Goal: Communication & Community: Answer question/provide support

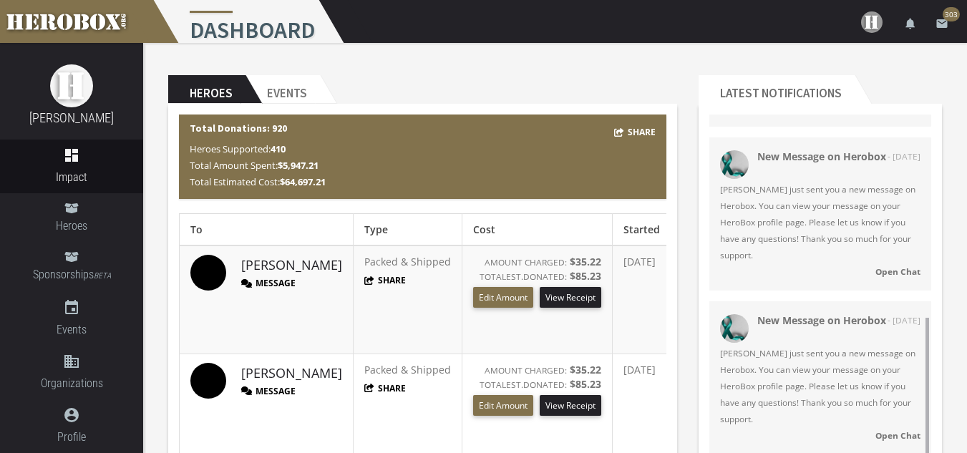
scroll to position [105, 0]
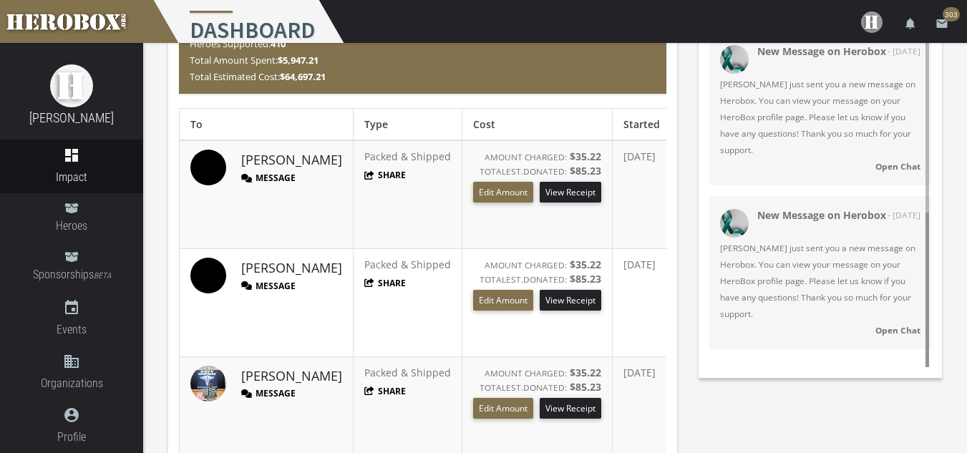
drag, startPoint x: 924, startPoint y: 259, endPoint x: 932, endPoint y: 290, distance: 32.4
click at [932, 295] on div "New Message on Herobox - [DATE] [PERSON_NAME] just sent you a new message on He…" at bounding box center [819, 188] width 243 height 358
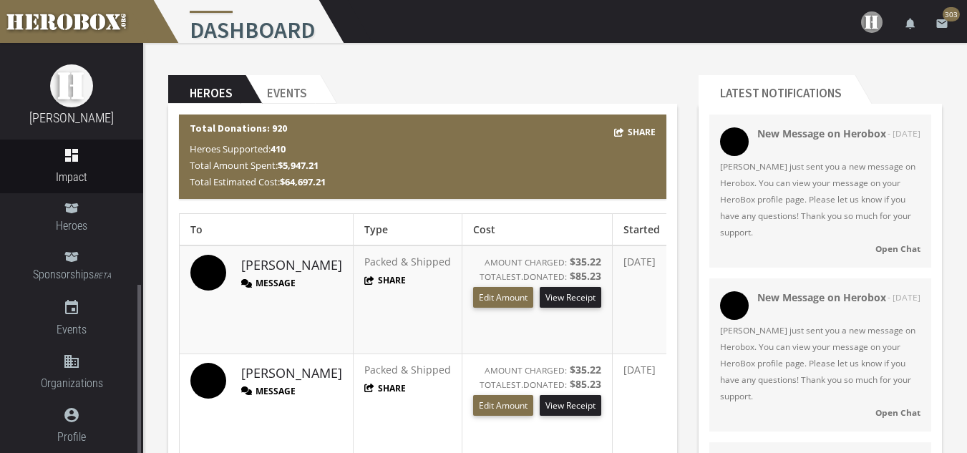
scroll to position [143, 0]
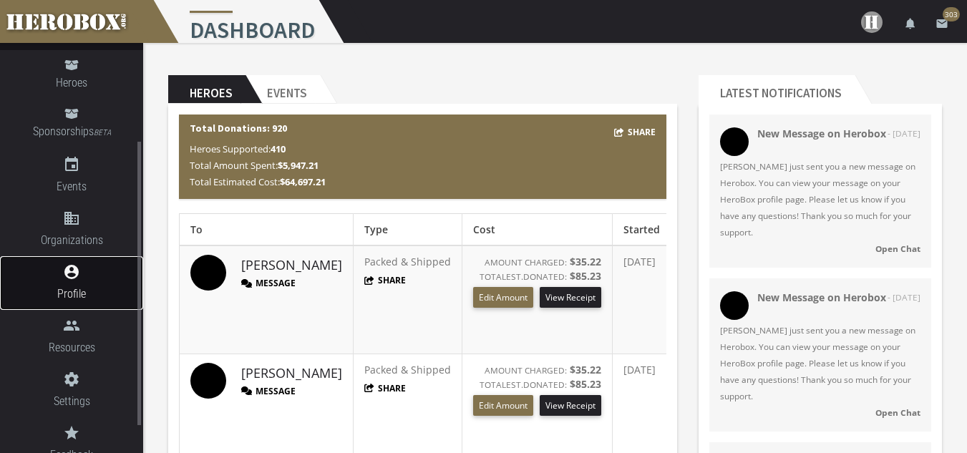
click at [69, 278] on icon "account_circle" at bounding box center [71, 271] width 143 height 17
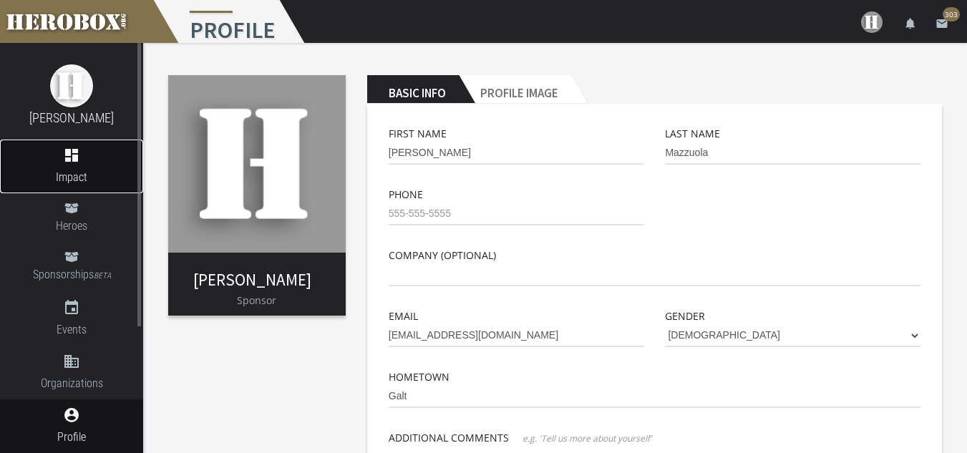
click at [76, 161] on icon "dashboard" at bounding box center [71, 155] width 143 height 17
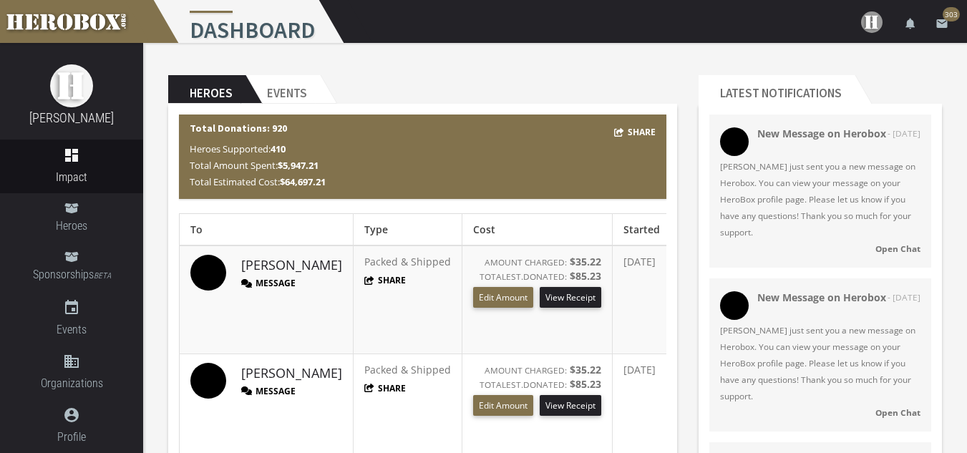
click at [273, 284] on button "Message" at bounding box center [268, 283] width 54 height 12
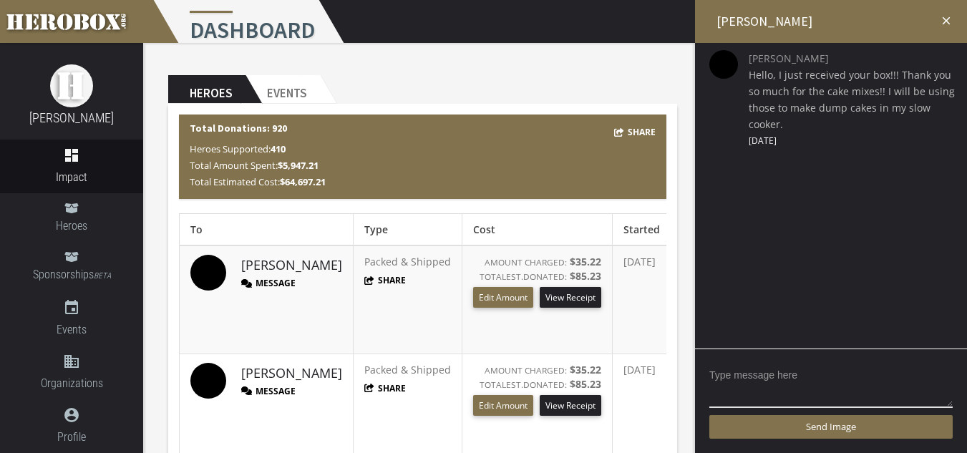
click at [274, 388] on button "Message" at bounding box center [268, 391] width 54 height 12
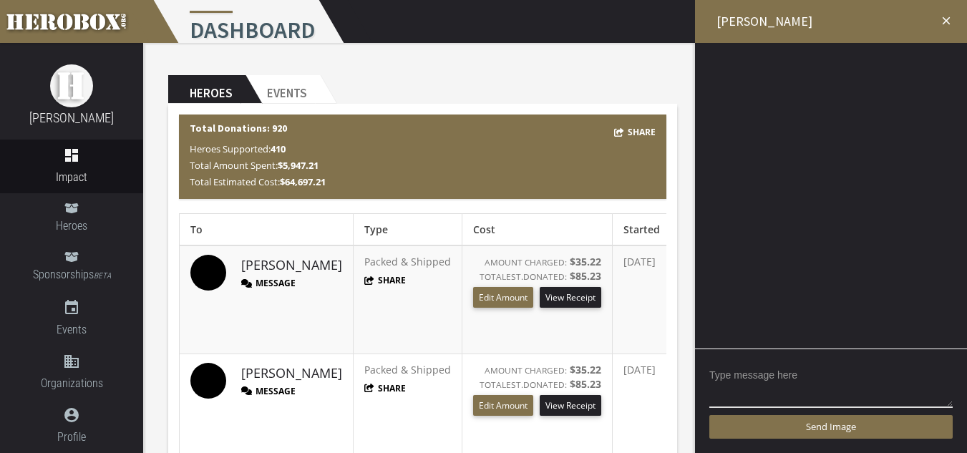
click at [274, 390] on button "Message" at bounding box center [268, 391] width 54 height 12
click at [945, 21] on icon "close" at bounding box center [945, 20] width 13 height 13
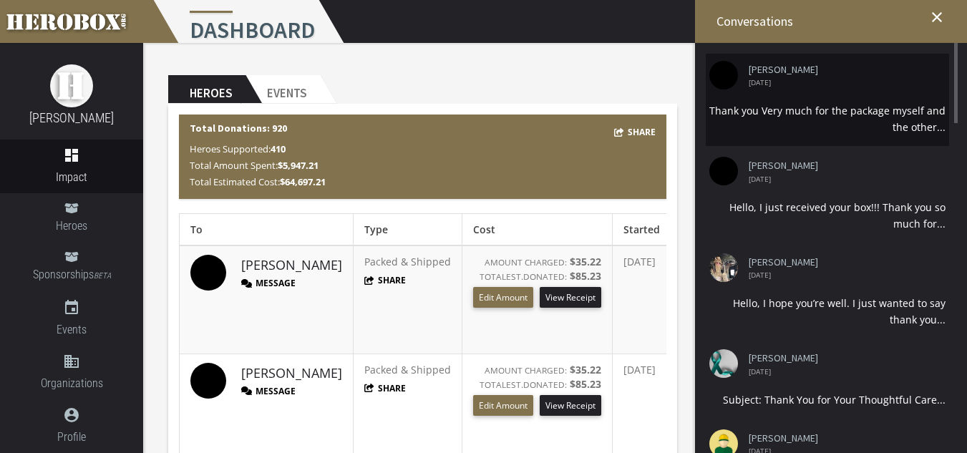
click at [939, 132] on div "Thank you Very much for the package myself and the other..." at bounding box center [827, 118] width 236 height 33
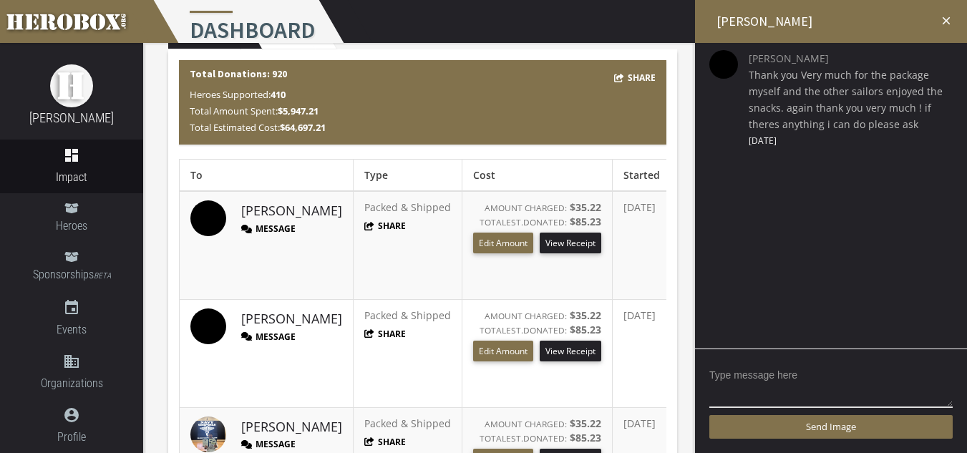
scroll to position [215, 0]
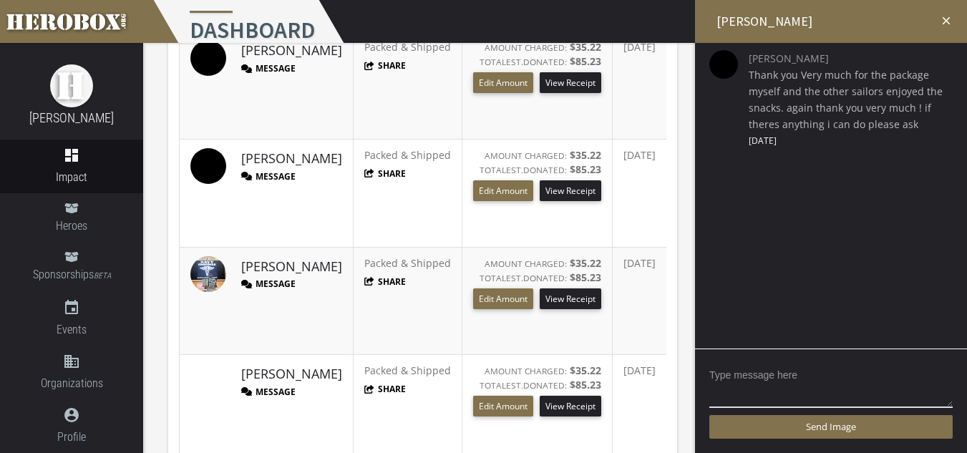
click at [282, 282] on button "Message" at bounding box center [268, 284] width 54 height 12
click at [945, 19] on icon "close" at bounding box center [945, 20] width 13 height 13
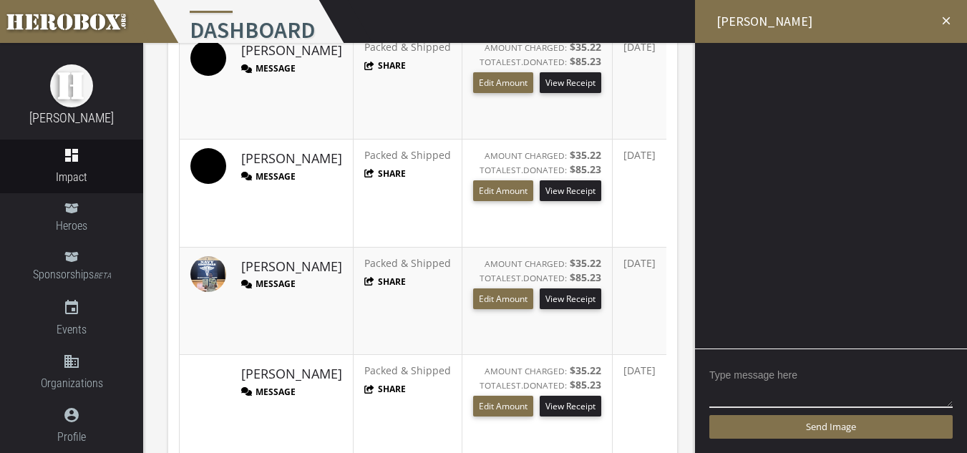
click at [267, 283] on button "Message" at bounding box center [268, 284] width 54 height 12
click at [247, 282] on icon at bounding box center [246, 284] width 11 height 9
click at [943, 17] on icon "close" at bounding box center [945, 20] width 13 height 13
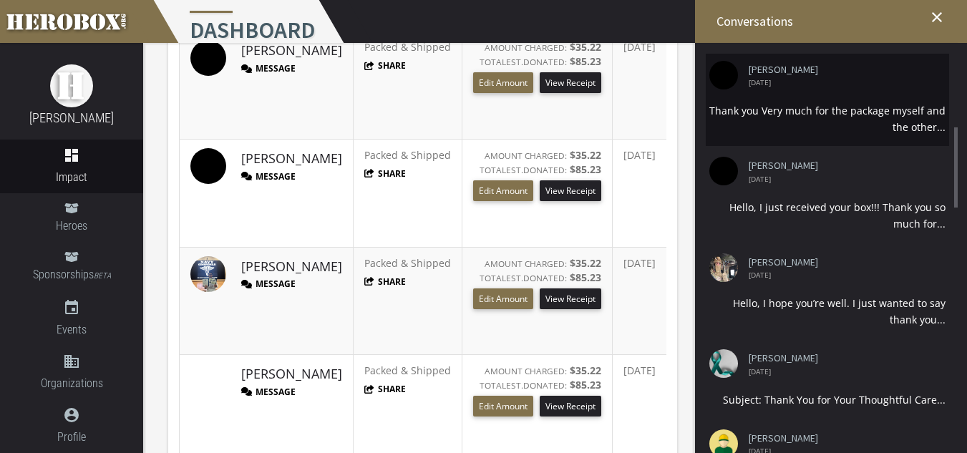
scroll to position [72, 0]
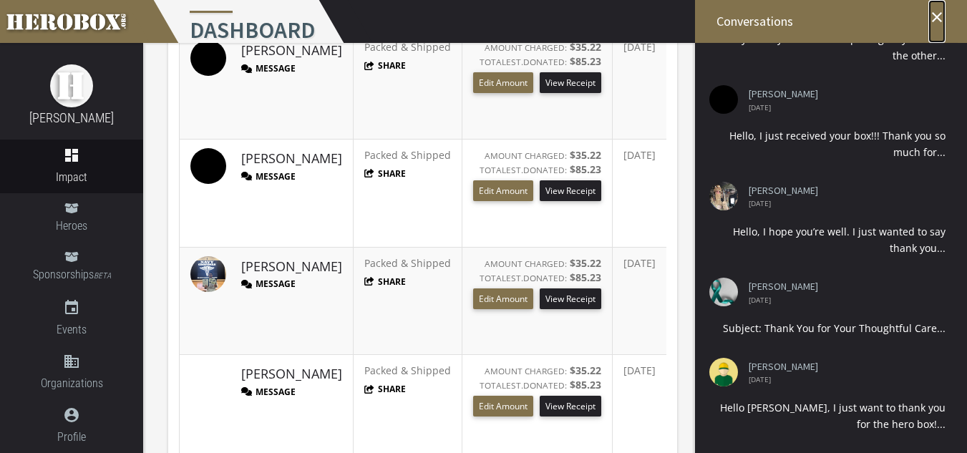
click at [935, 12] on icon "close" at bounding box center [936, 17] width 17 height 17
